Goal: Register for event/course

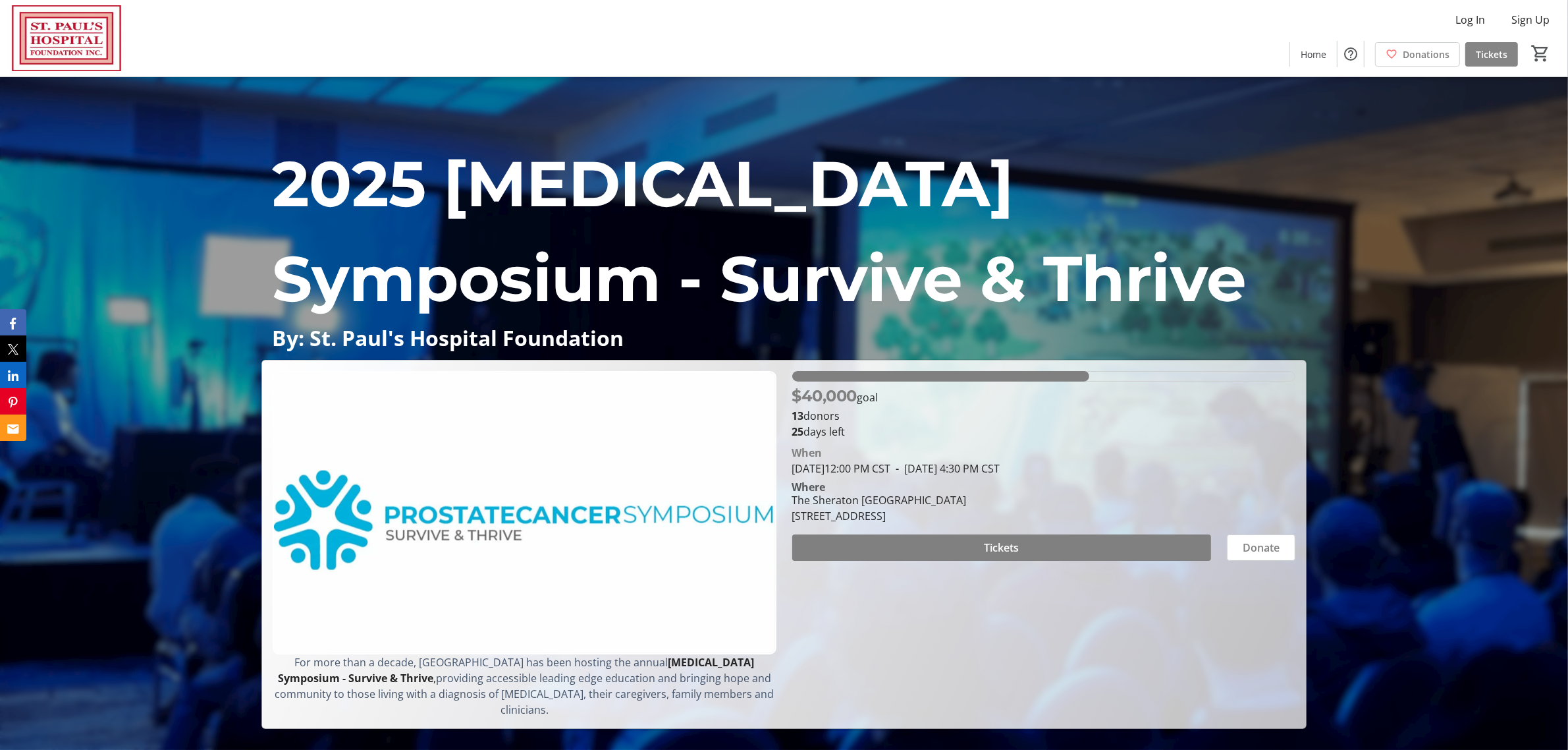
click at [1492, 54] on span "Tickets" at bounding box center [1492, 54] width 32 height 14
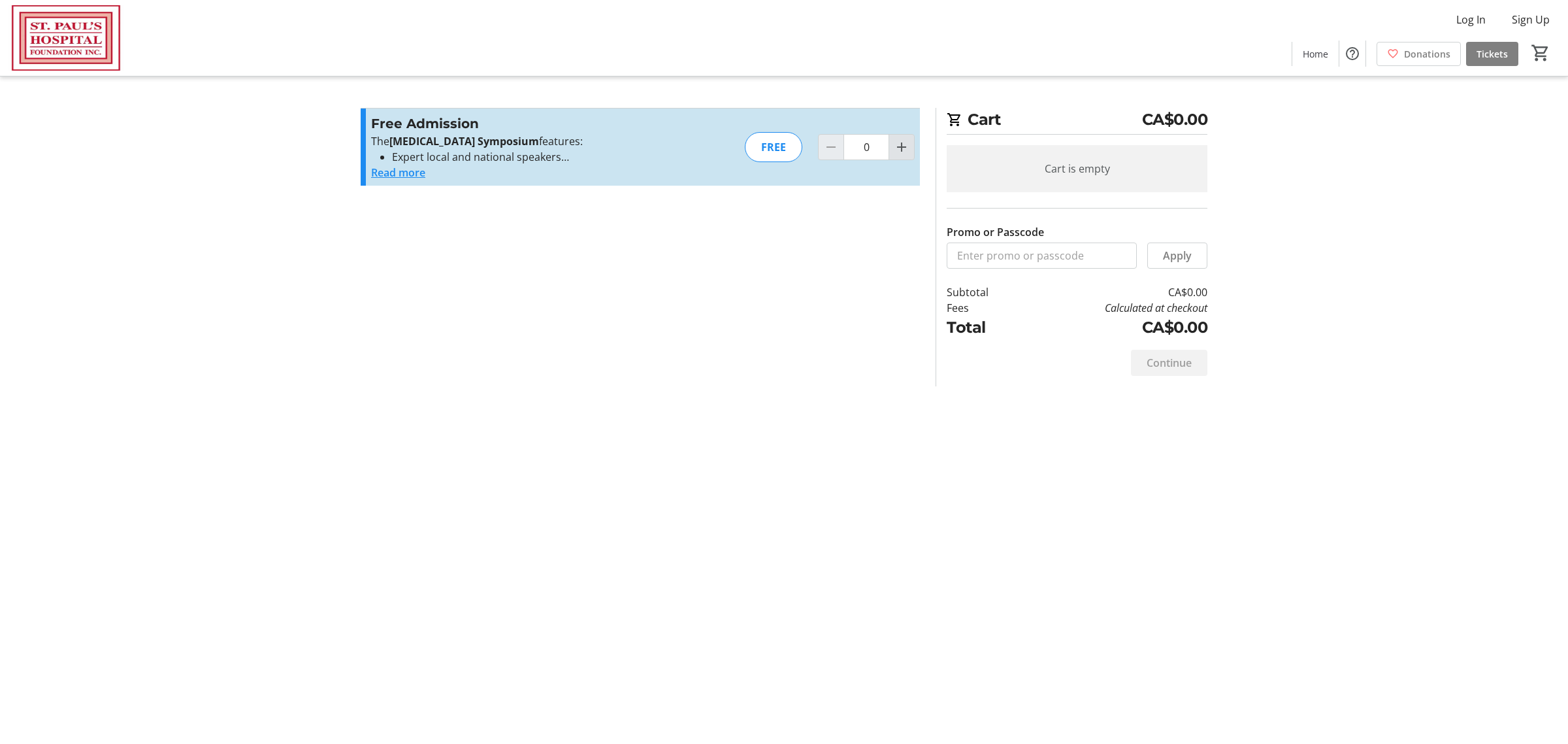
click at [900, 150] on mat-icon "Increment by one" at bounding box center [901, 147] width 16 height 16
type input "1"
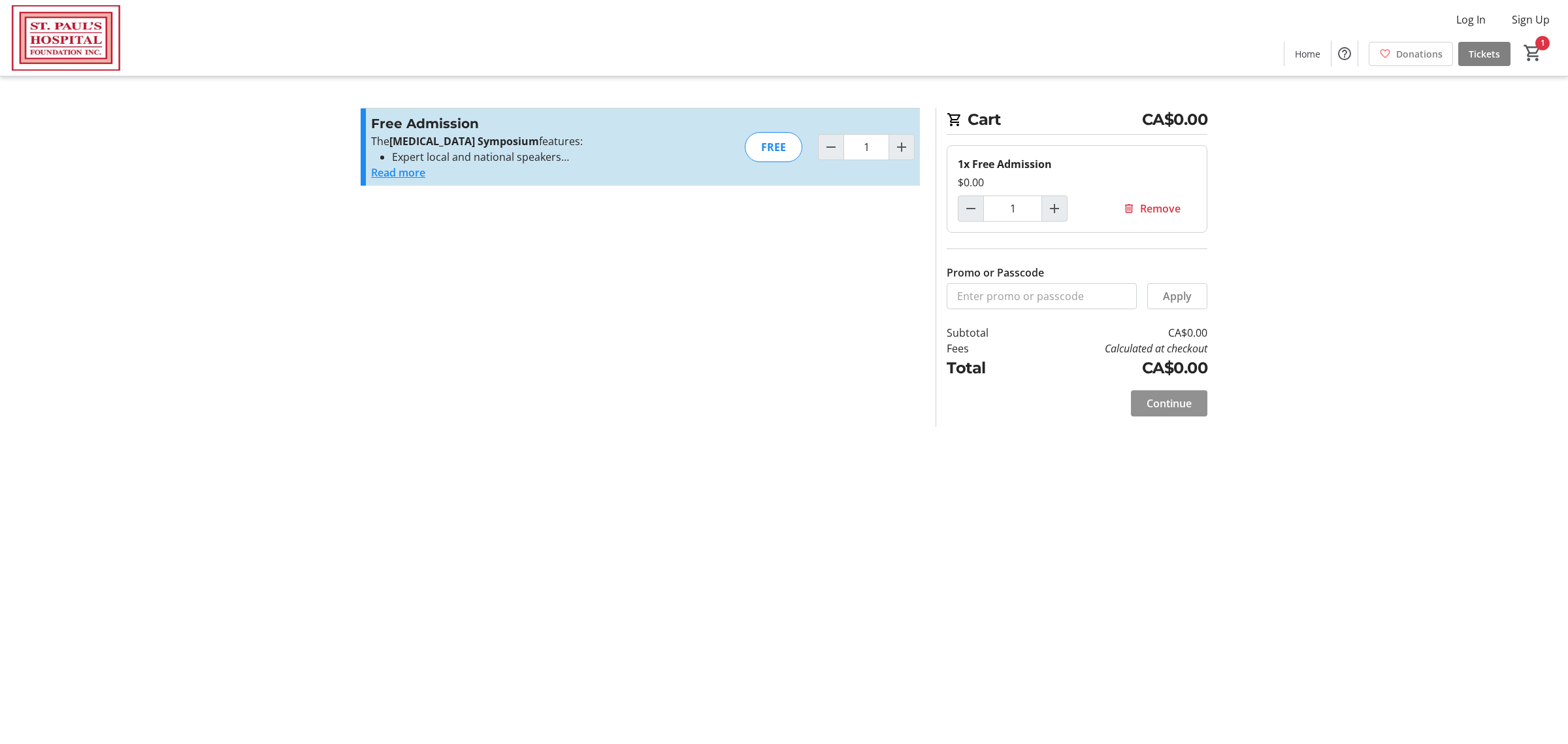
click at [1175, 404] on span "Continue" at bounding box center [1169, 403] width 45 height 16
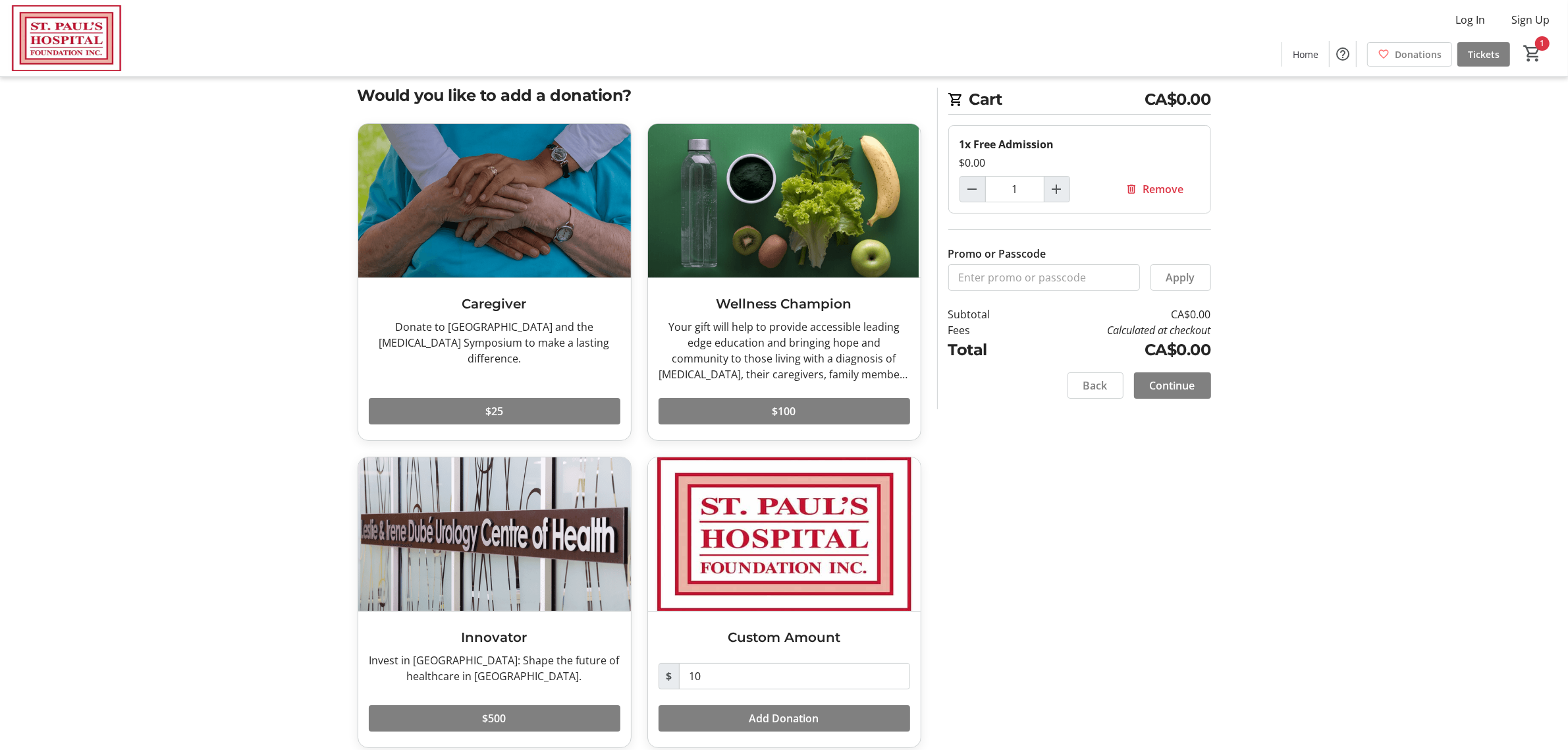
scroll to position [39, 0]
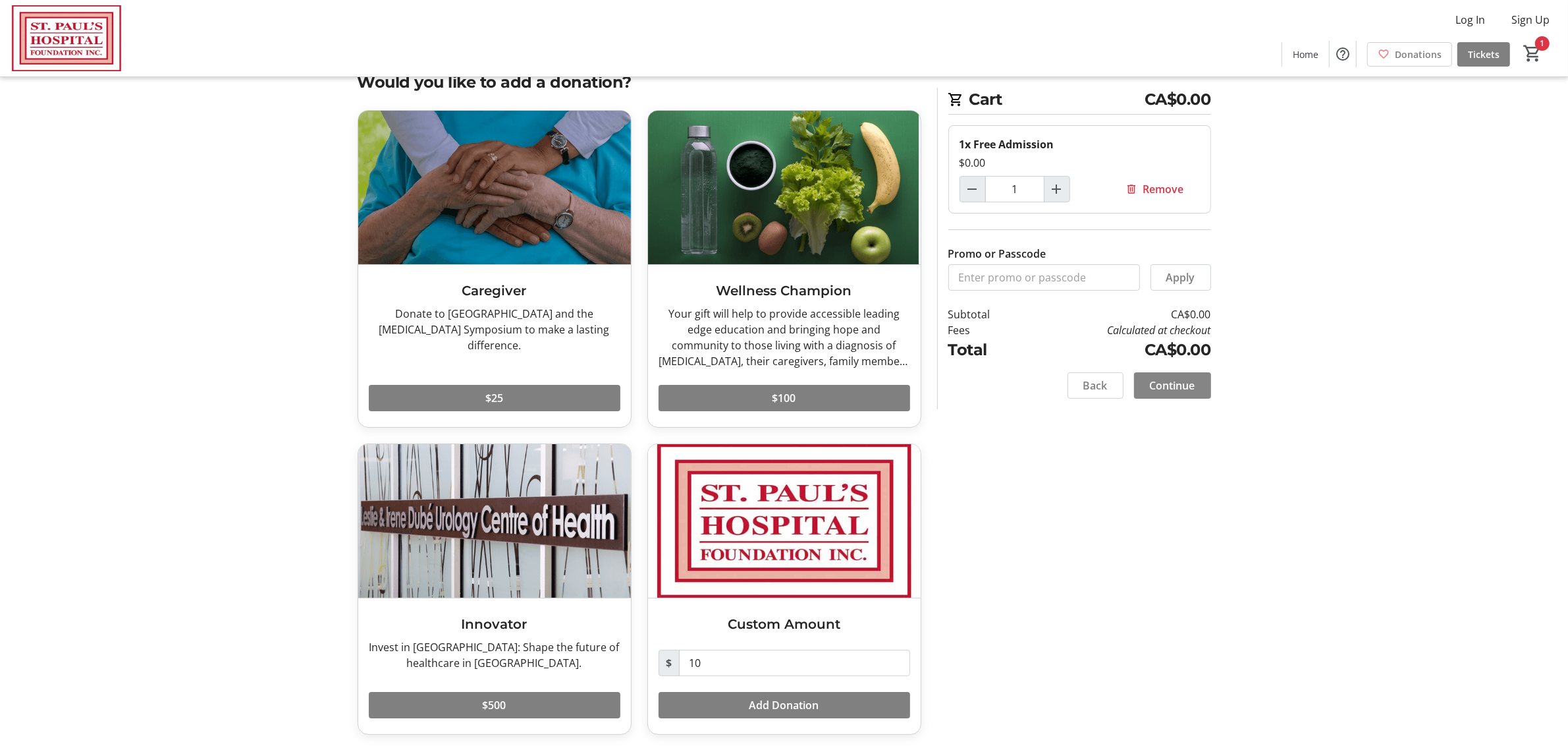
click at [1204, 392] on span at bounding box center [1172, 386] width 77 height 32
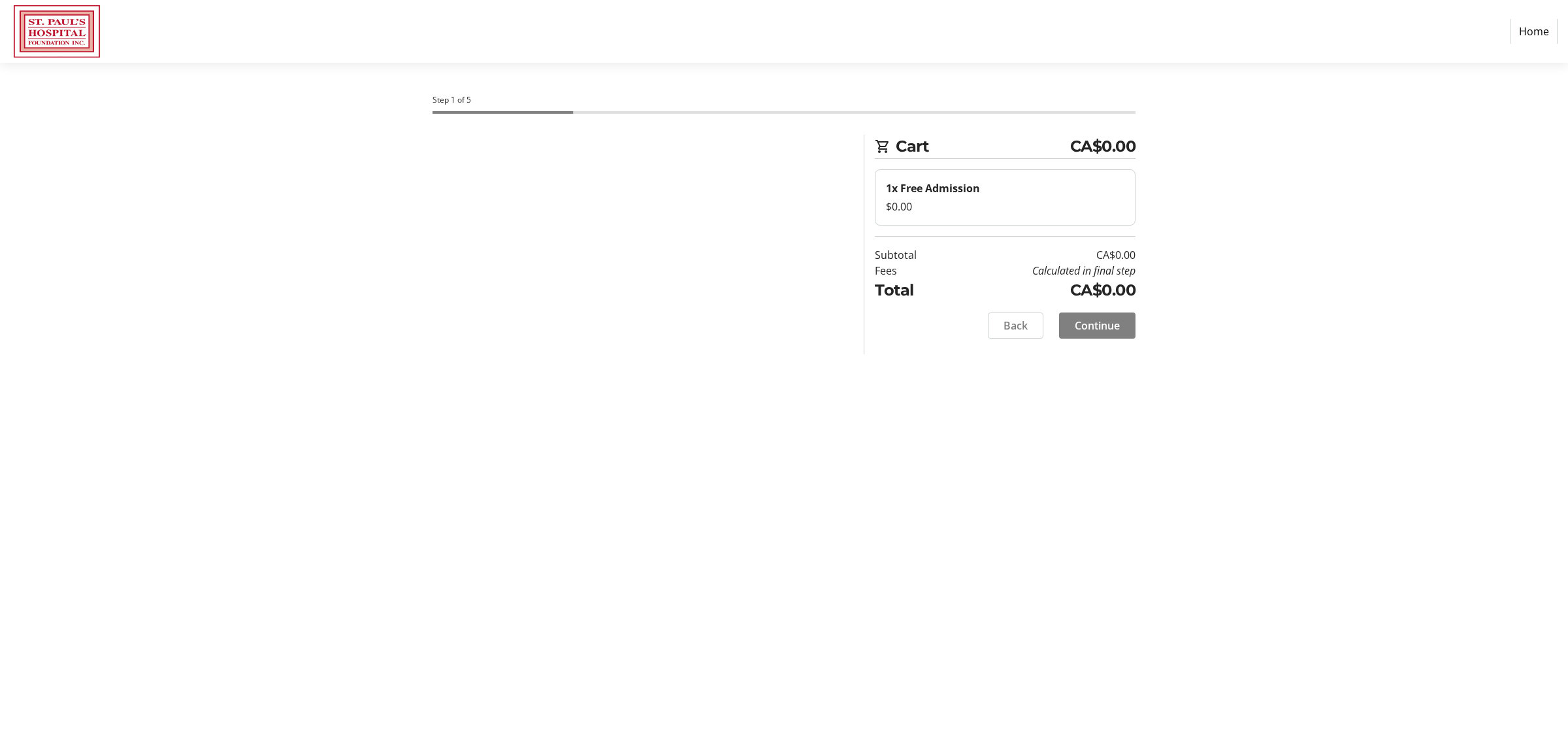
select select "CA"
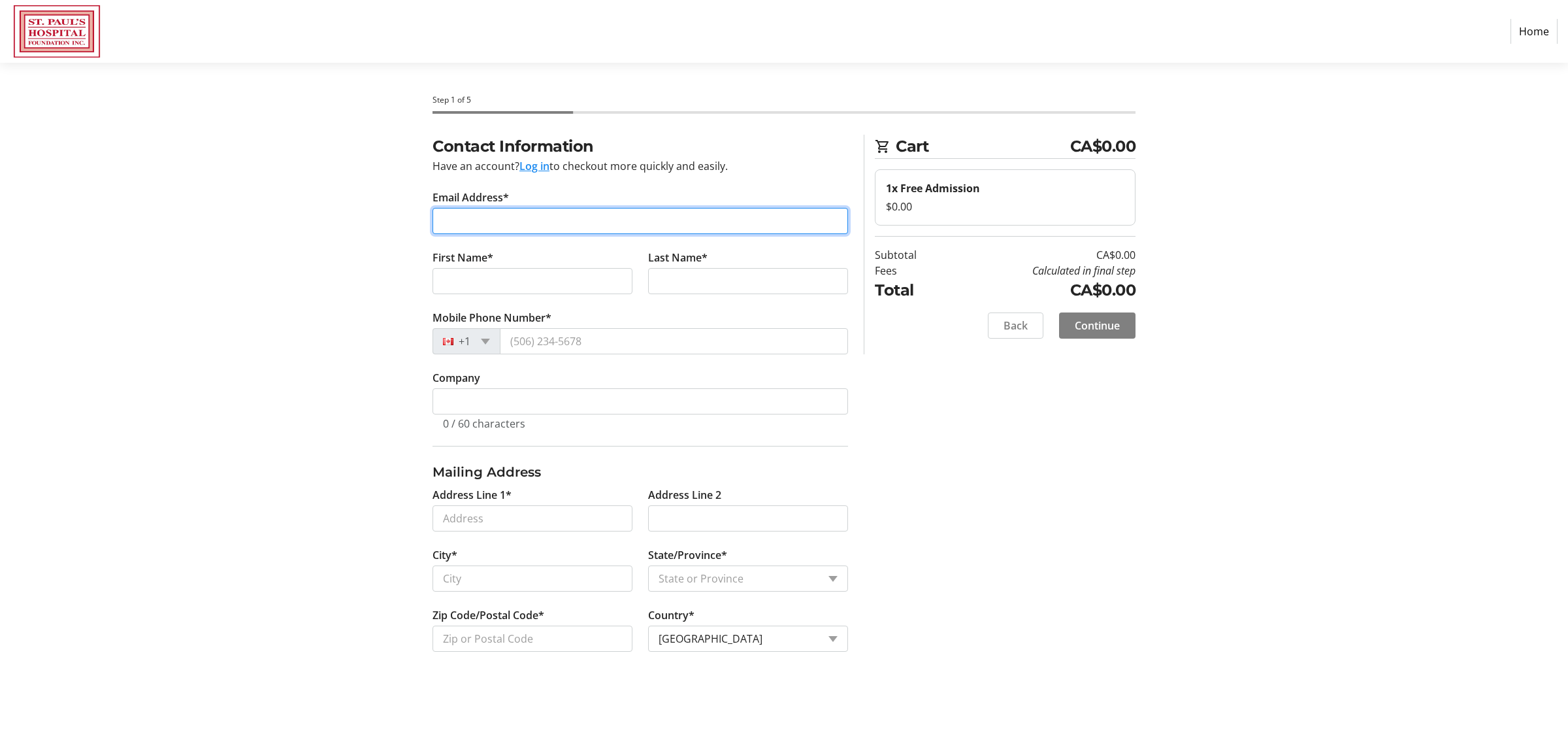
click at [557, 224] on input "Email Address*" at bounding box center [640, 220] width 415 height 26
drag, startPoint x: 557, startPoint y: 224, endPoint x: 351, endPoint y: 161, distance: 215.4
click at [328, 161] on section "Step 1 of 5 Cart CA$0.00 1x Free Admission $0.00 Subtotal CA$0.00 Fees Calculat…" at bounding box center [784, 404] width 1568 height 681
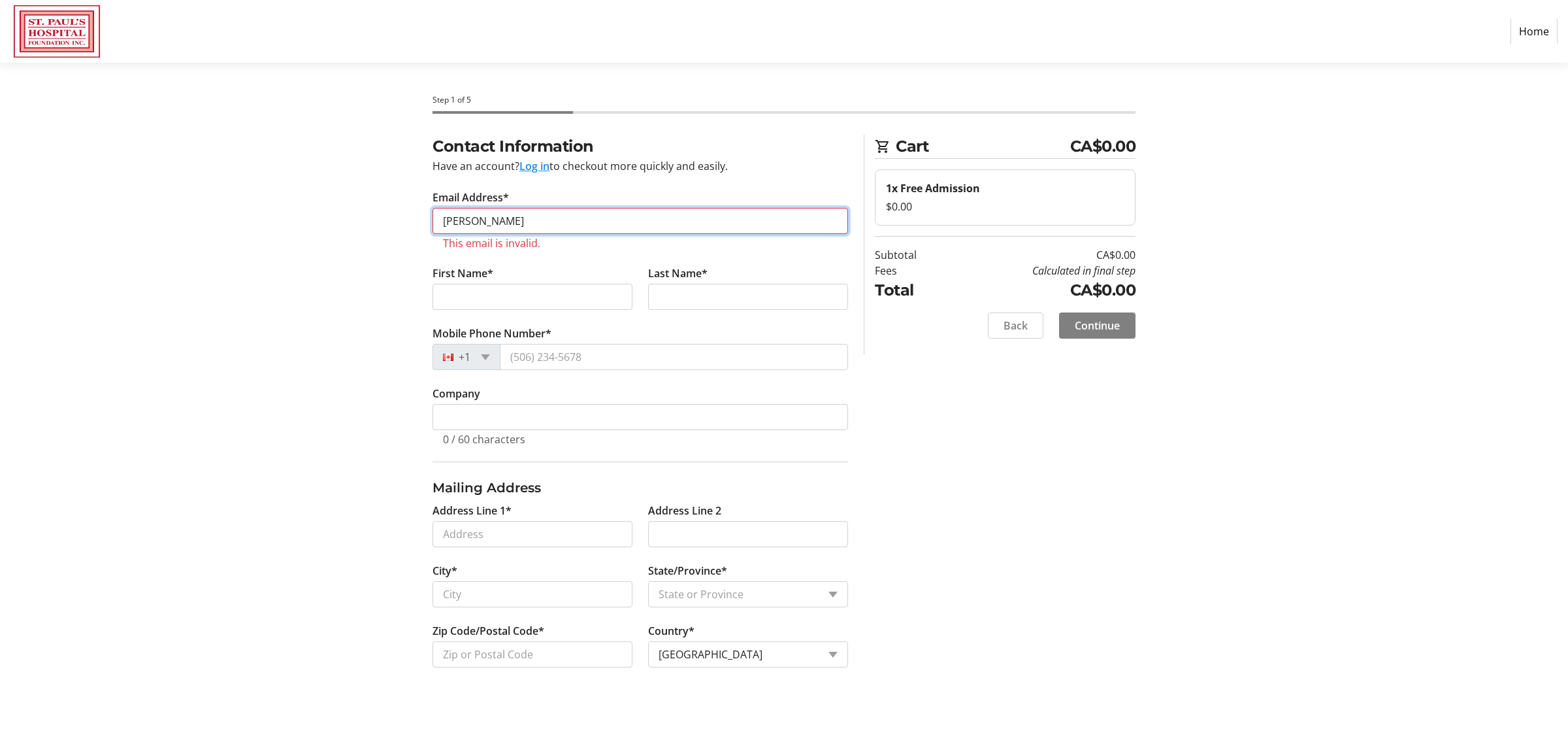
click at [561, 224] on input "[PERSON_NAME]" at bounding box center [640, 220] width 415 height 26
type input "[PERSON_NAME][EMAIL_ADDRESS][PERSON_NAME][DOMAIN_NAME]"
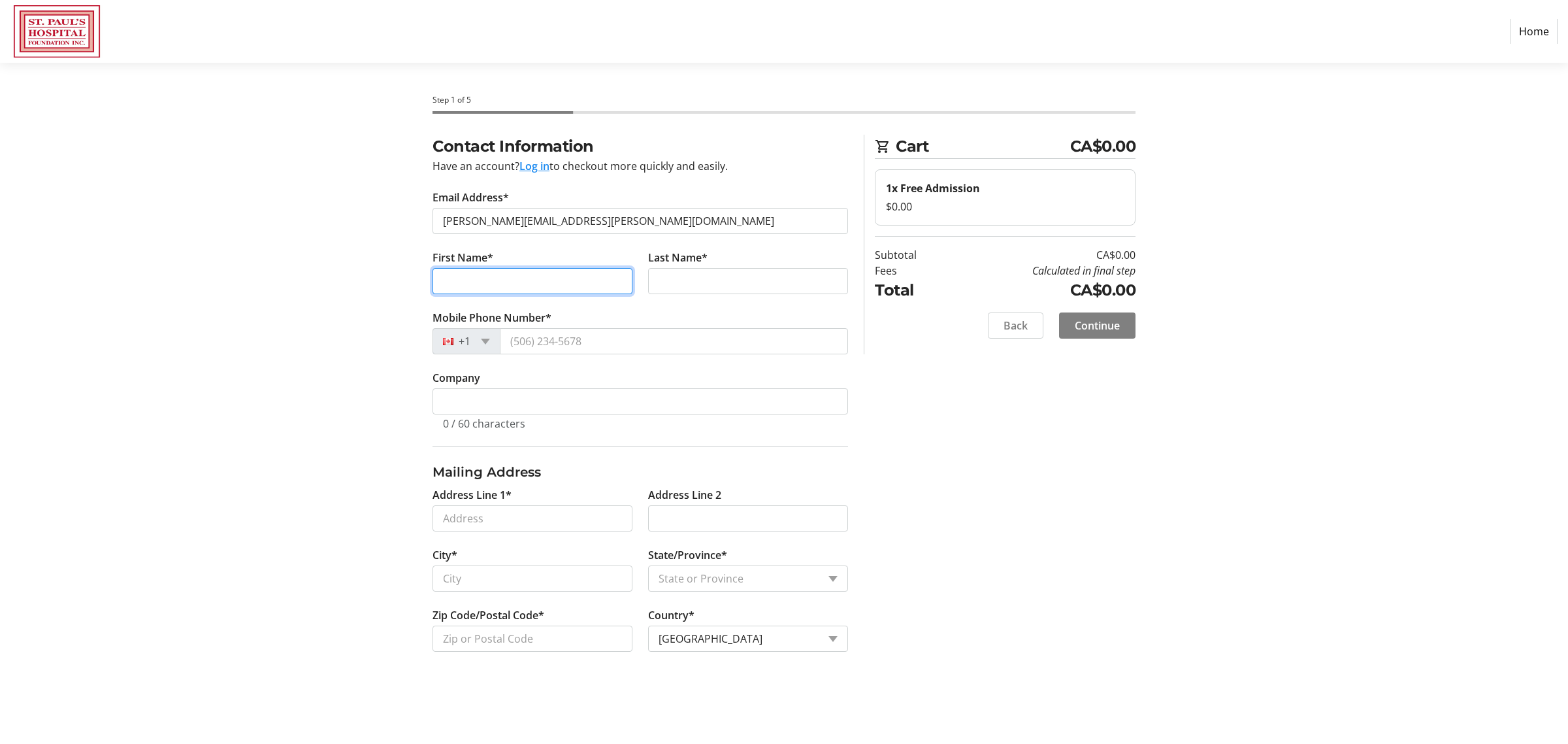
click at [532, 281] on input "First Name*" at bounding box center [532, 280] width 200 height 26
type input "[PERSON_NAME]"
type input "Greenwood"
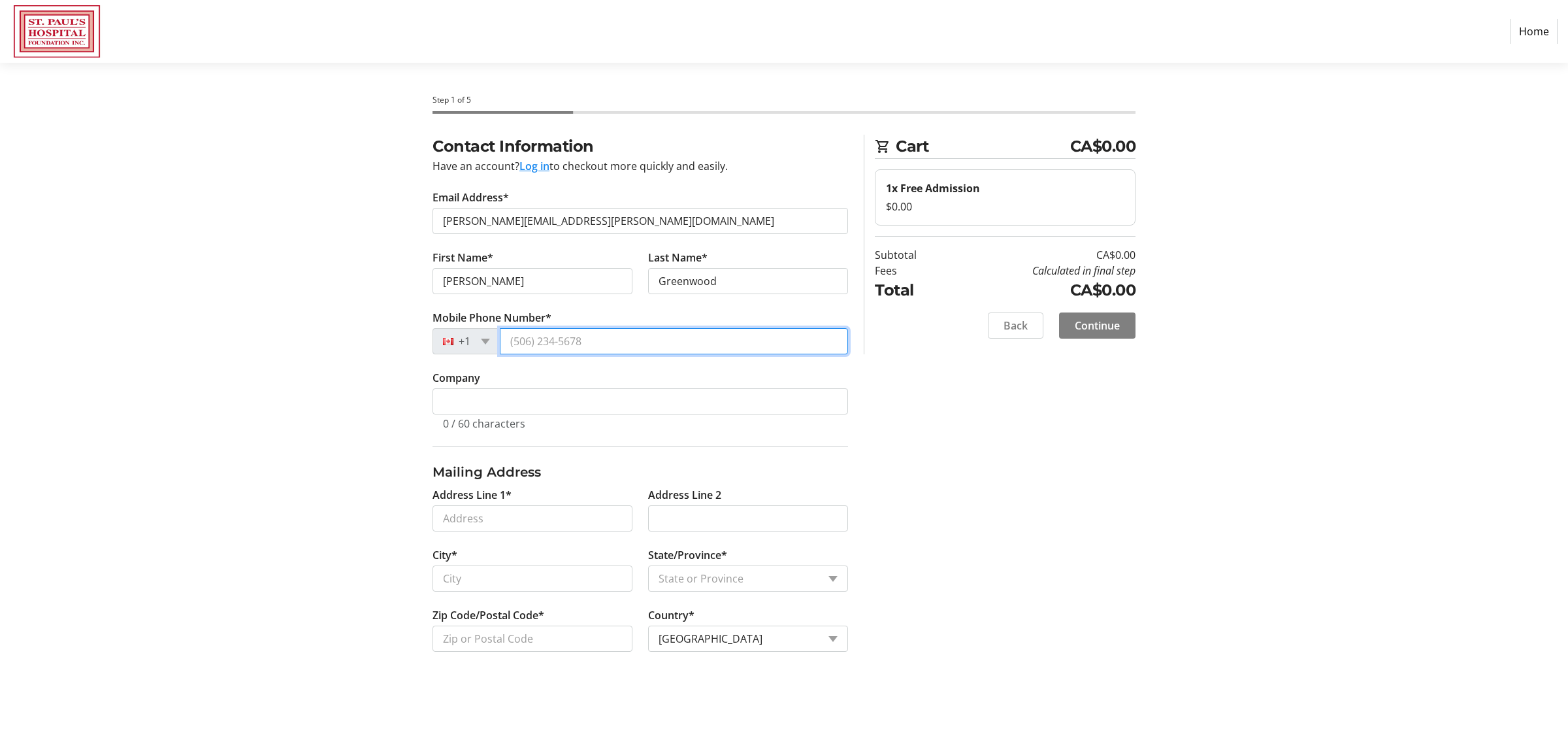
type input "[PHONE_NUMBER]"
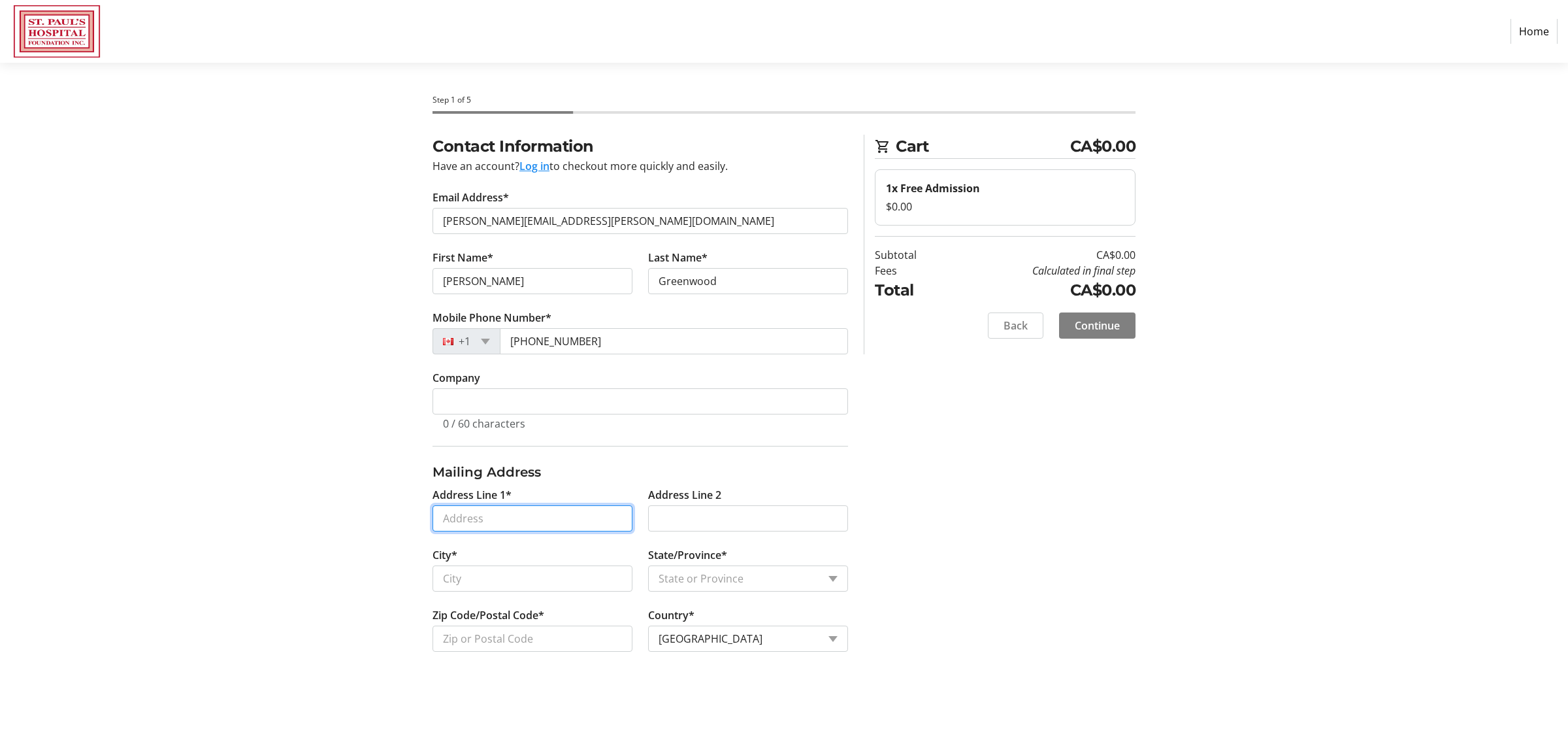
type input "[STREET_ADDRESS][PERSON_NAME]"
type input "Saskatoon"
select select "SK"
type input "S7H 3K6"
click at [379, 292] on div "Contact Information Have an account? Log in to checkout more quickly and easily…" at bounding box center [784, 408] width 862 height 548
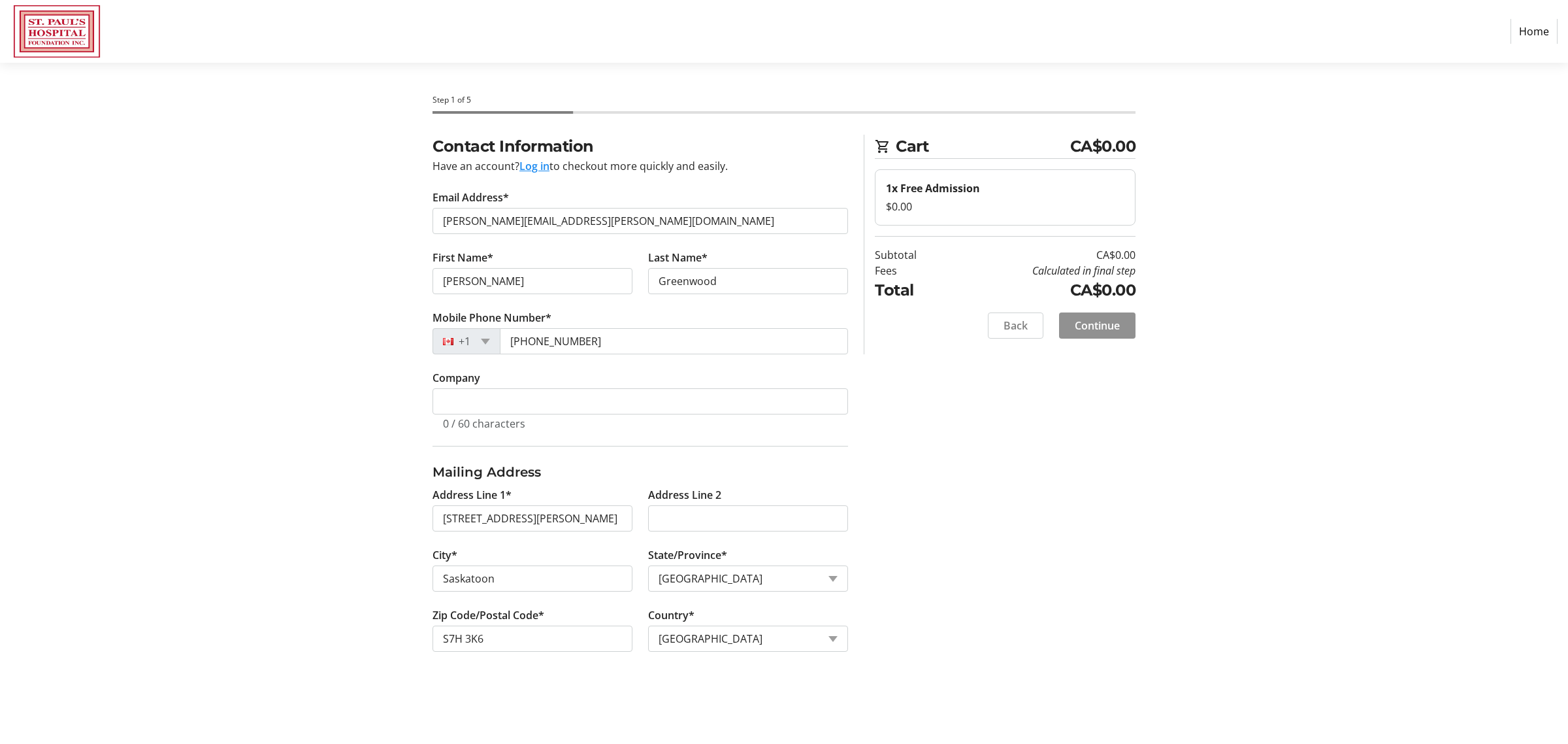
click at [1111, 327] on span "Continue" at bounding box center [1097, 325] width 45 height 16
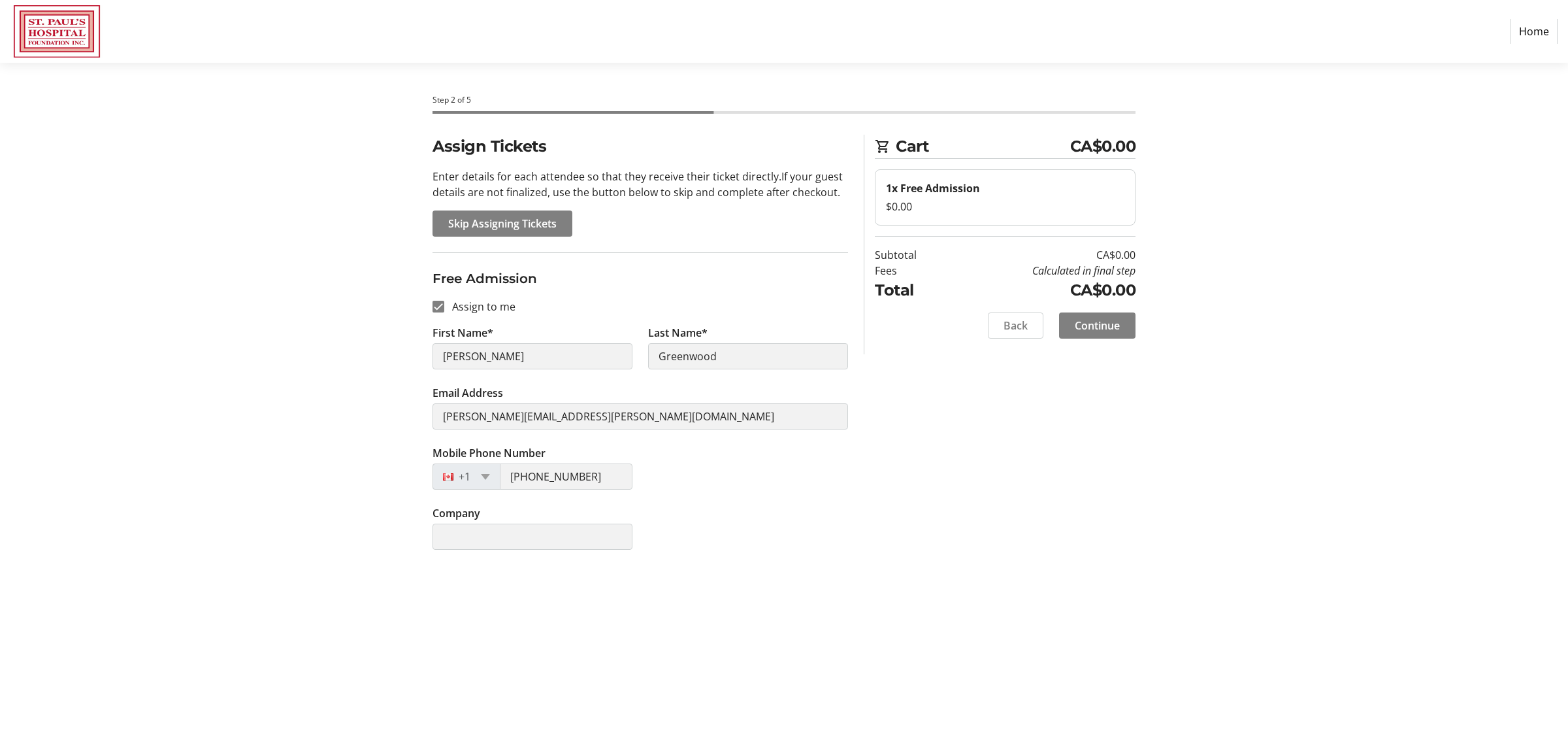
click at [615, 245] on section "Assign Tickets Enter details for each attendee so that they receive their ticke…" at bounding box center [640, 350] width 415 height 430
click at [1115, 323] on span "Continue" at bounding box center [1097, 325] width 45 height 16
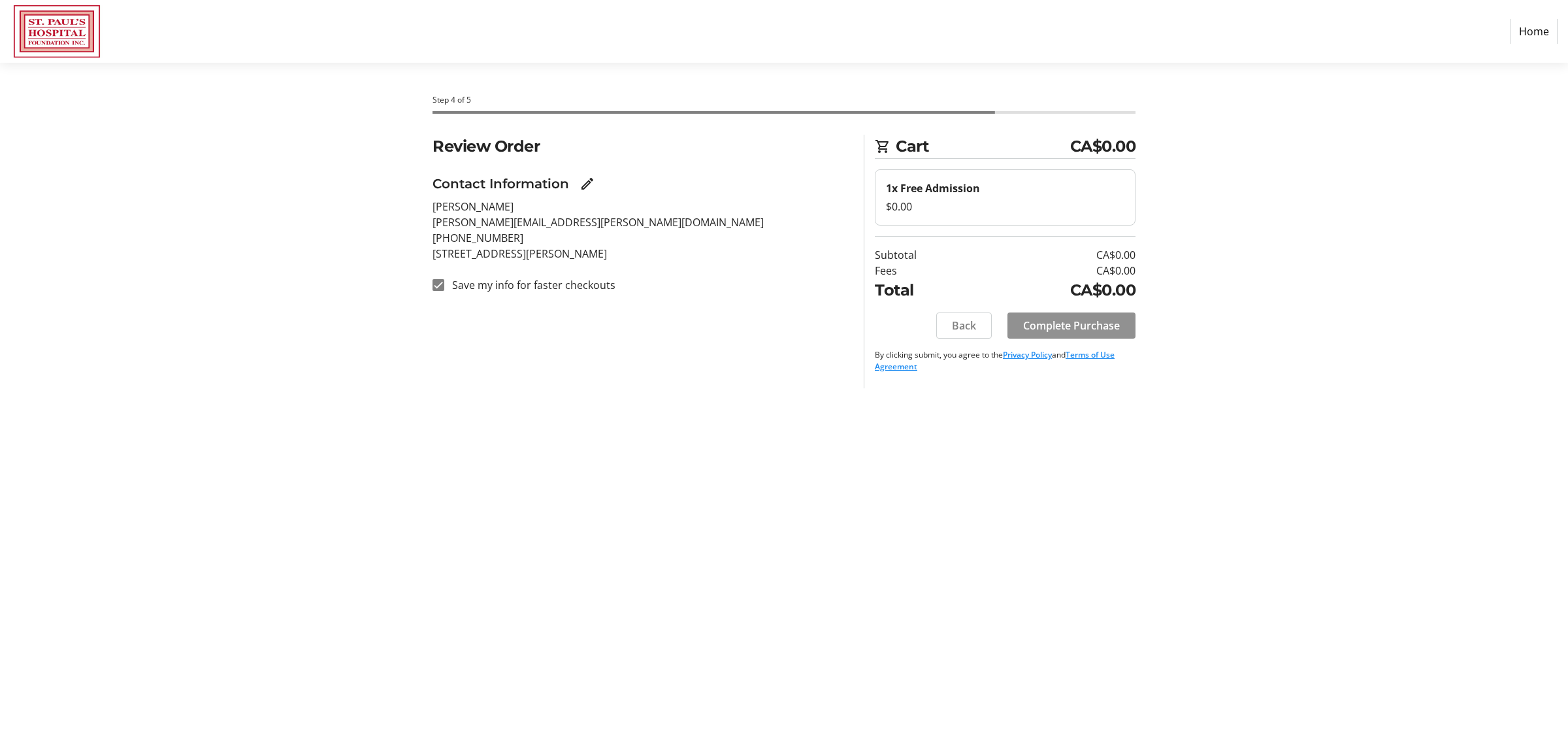
click at [1084, 320] on span "Complete Purchase" at bounding box center [1071, 325] width 97 height 16
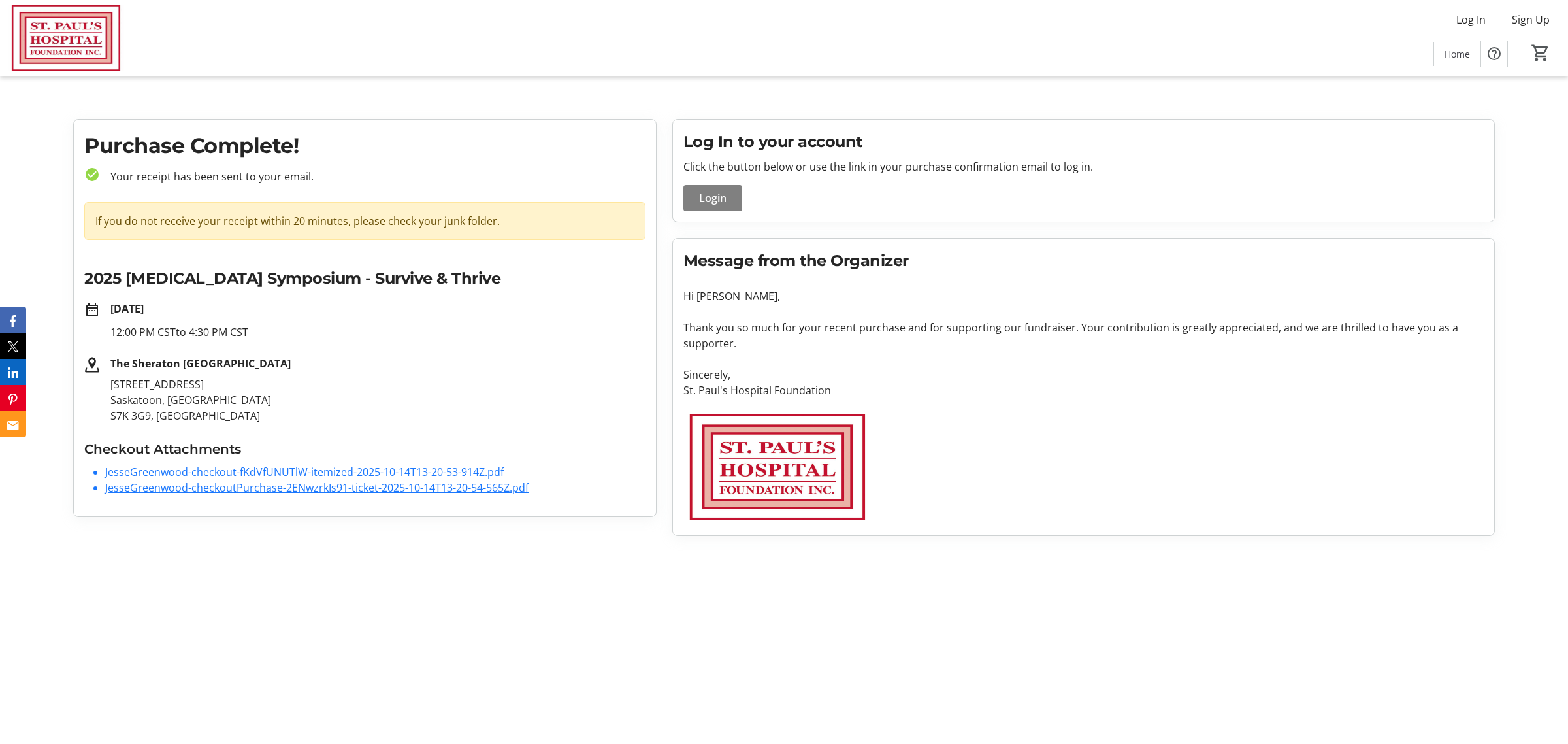
click at [331, 340] on p "12:00 PM CST to 4:30 PM CST" at bounding box center [378, 332] width 535 height 16
